Goal: Task Accomplishment & Management: Use online tool/utility

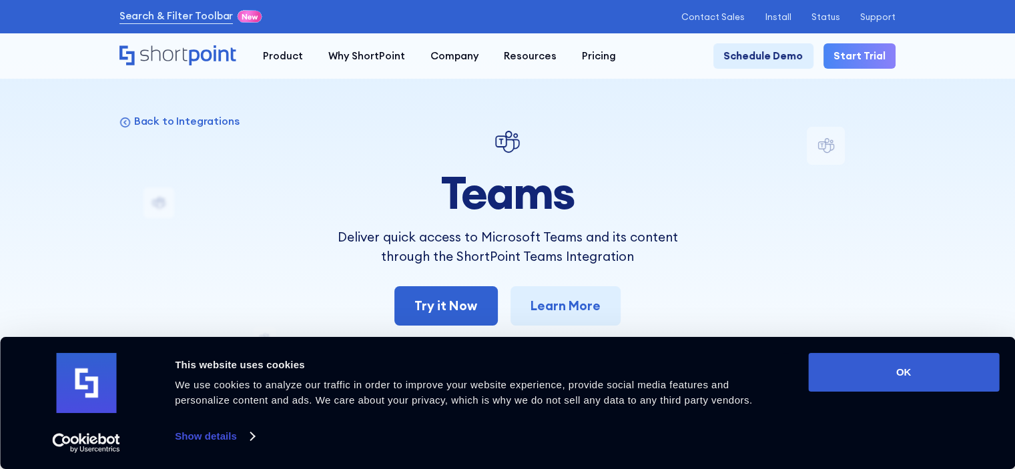
click at [913, 375] on button "OK" at bounding box center [903, 372] width 191 height 39
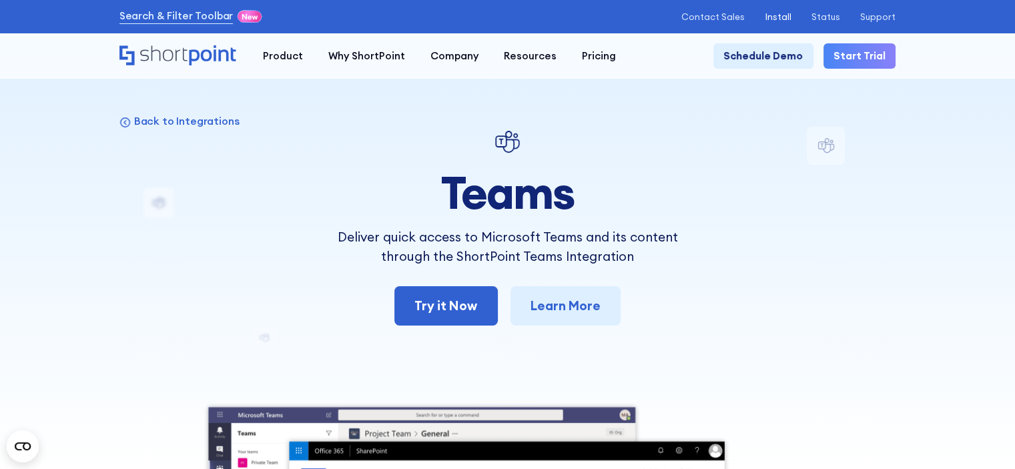
click at [791, 14] on p "Install" at bounding box center [778, 17] width 26 height 10
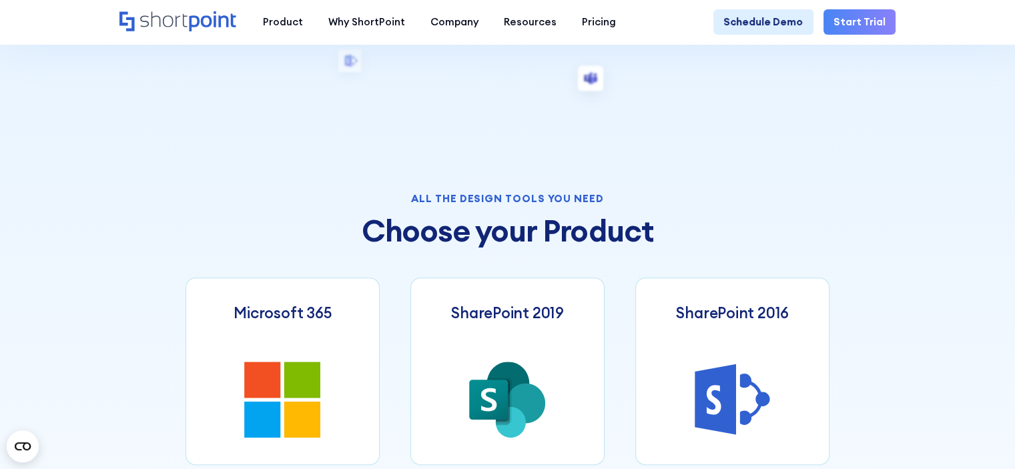
scroll to position [600, 0]
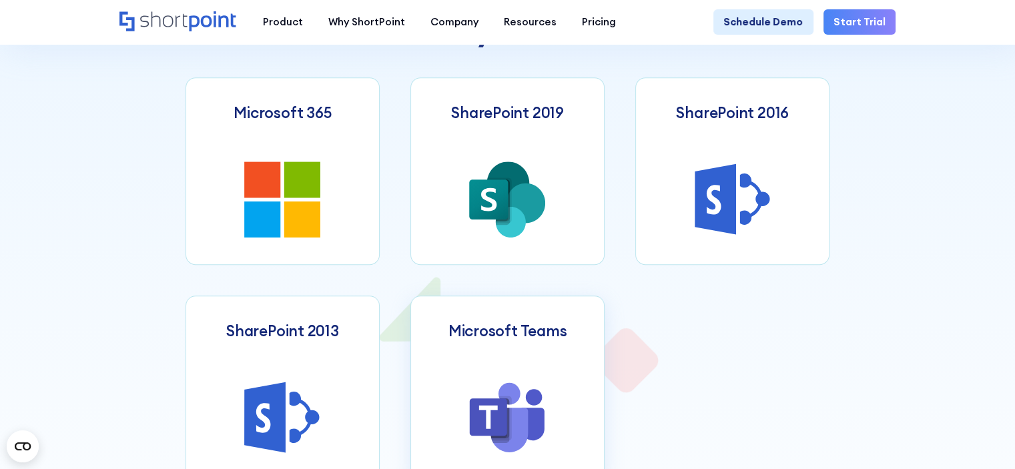
click at [521, 379] on link "Microsoft Teams" at bounding box center [507, 389] width 195 height 187
